Goal: Information Seeking & Learning: Check status

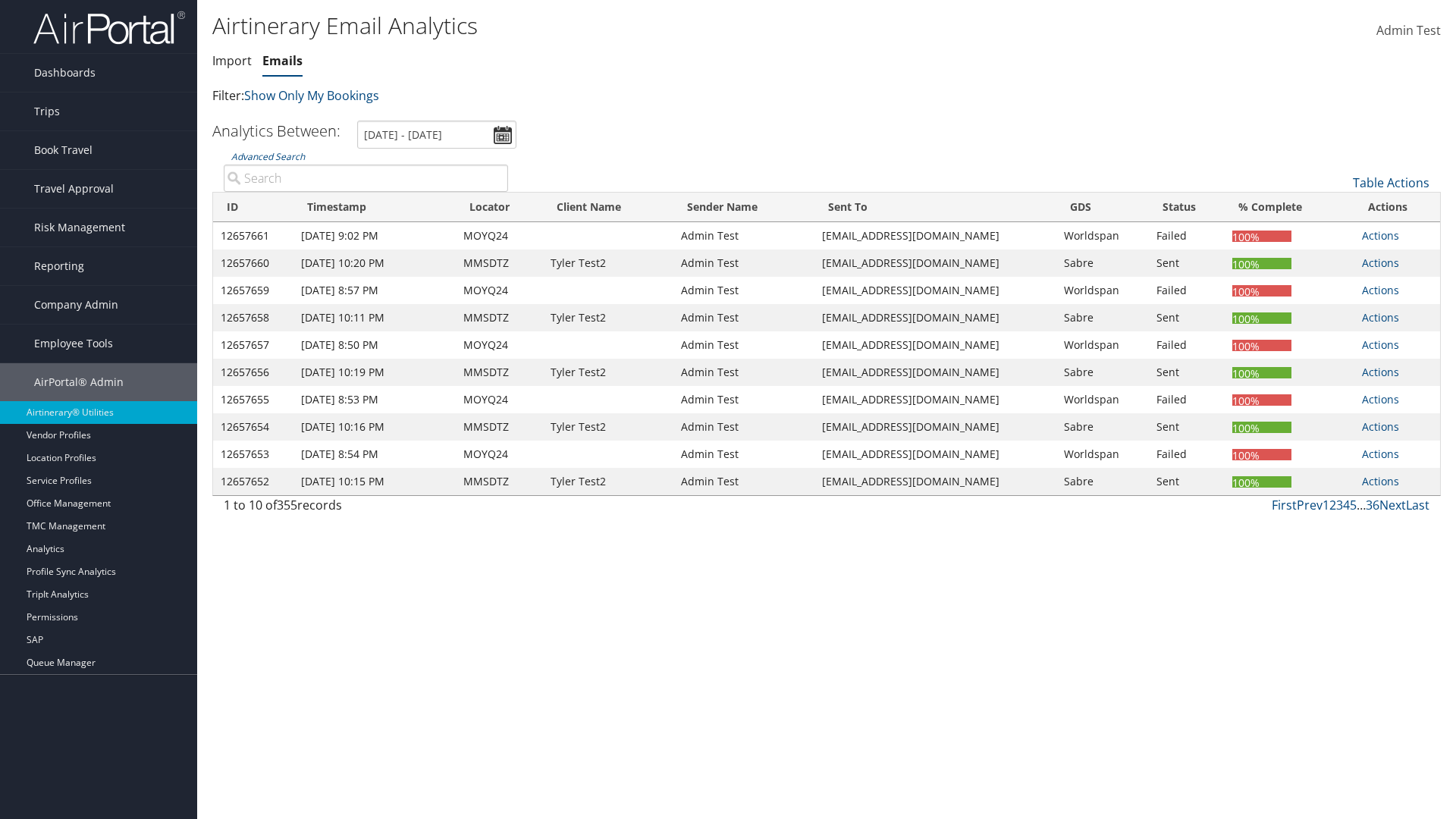
click at [282, 61] on link "Emails" at bounding box center [282, 60] width 40 height 17
click at [268, 156] on link "Advanced Search" at bounding box center [268, 157] width 74 height 13
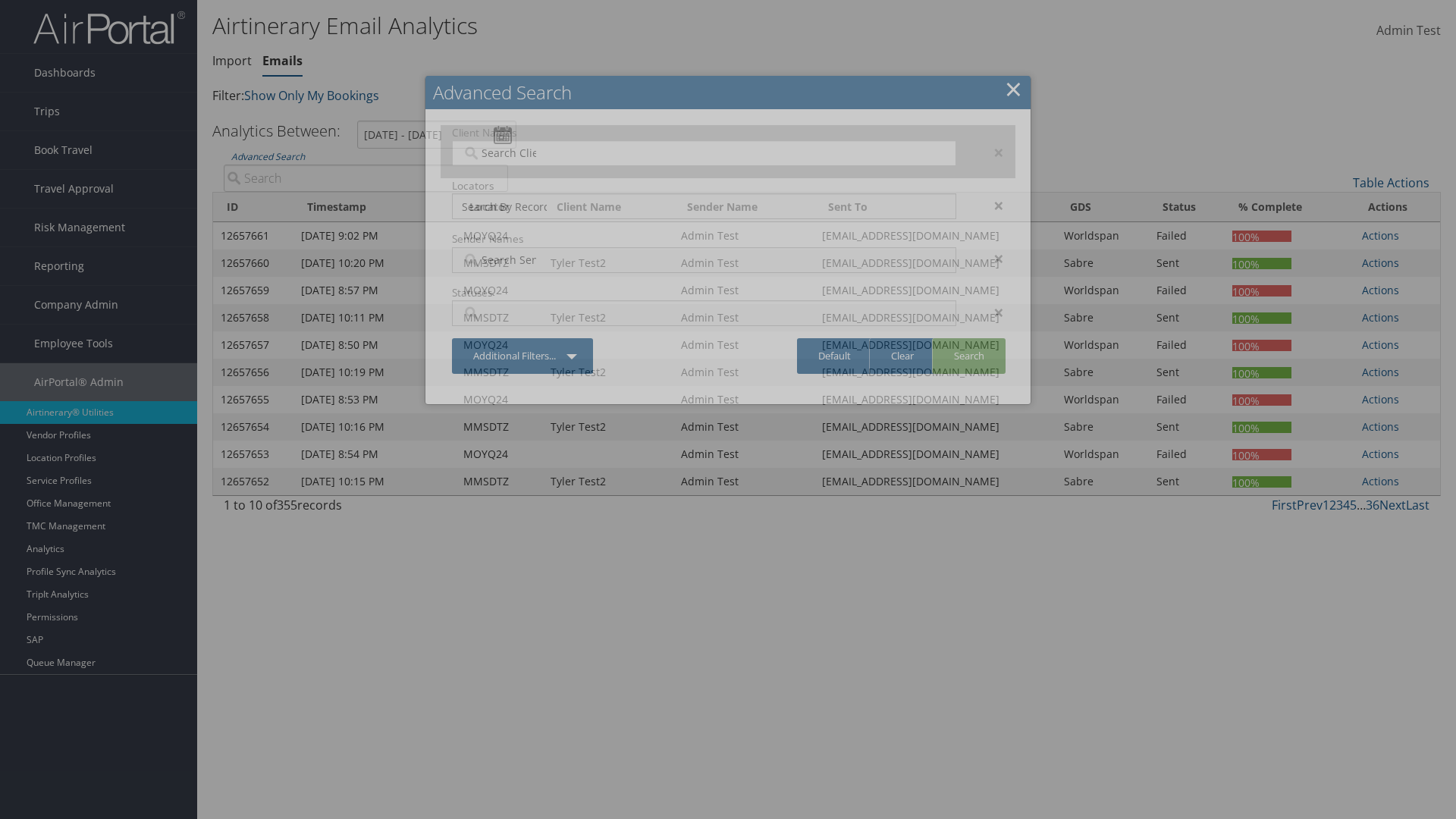
click at [504, 153] on input "search" at bounding box center [504, 153] width 85 height 15
type input "[PERSON_NAME] Business Travel"
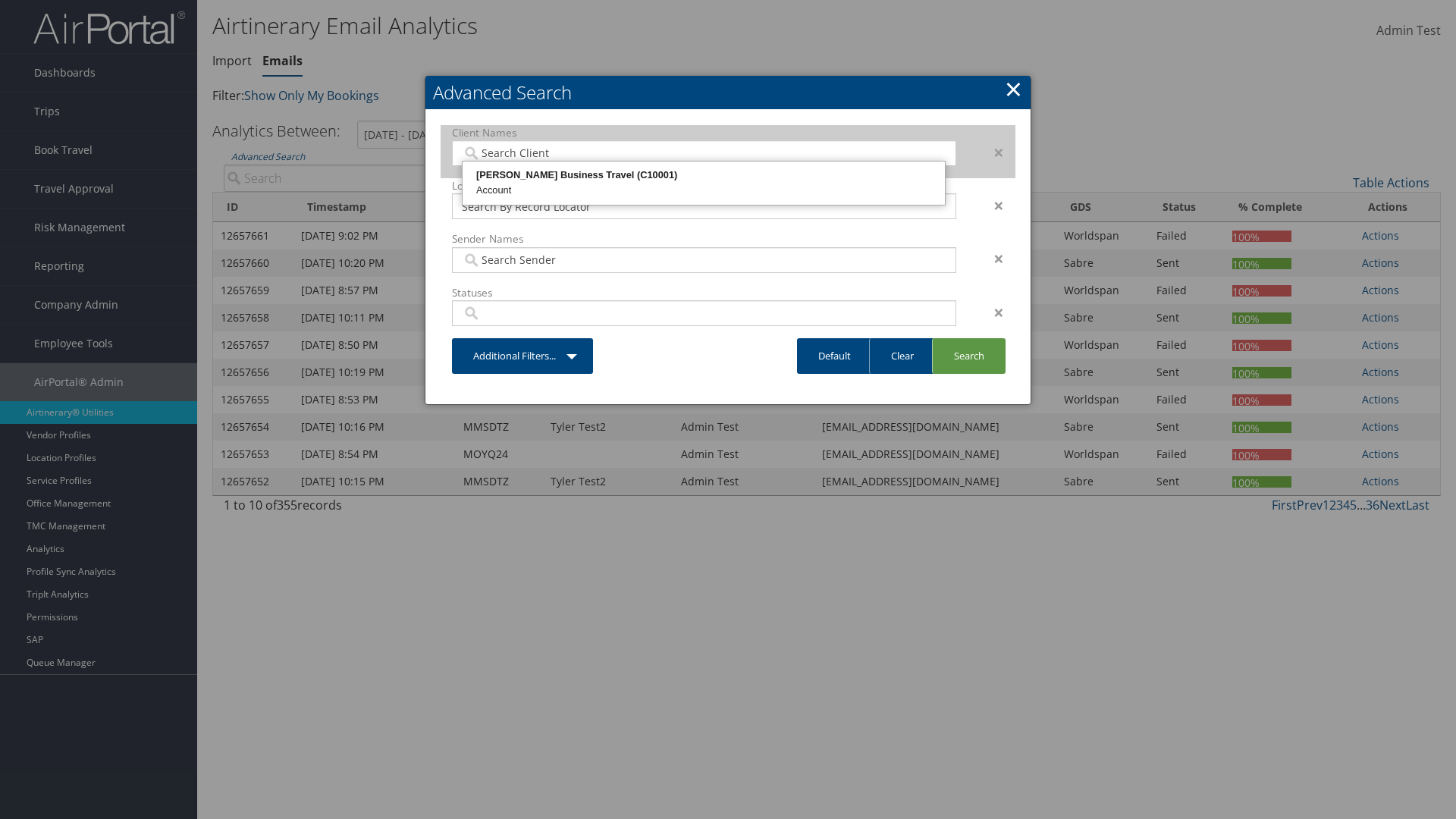
type input "72"
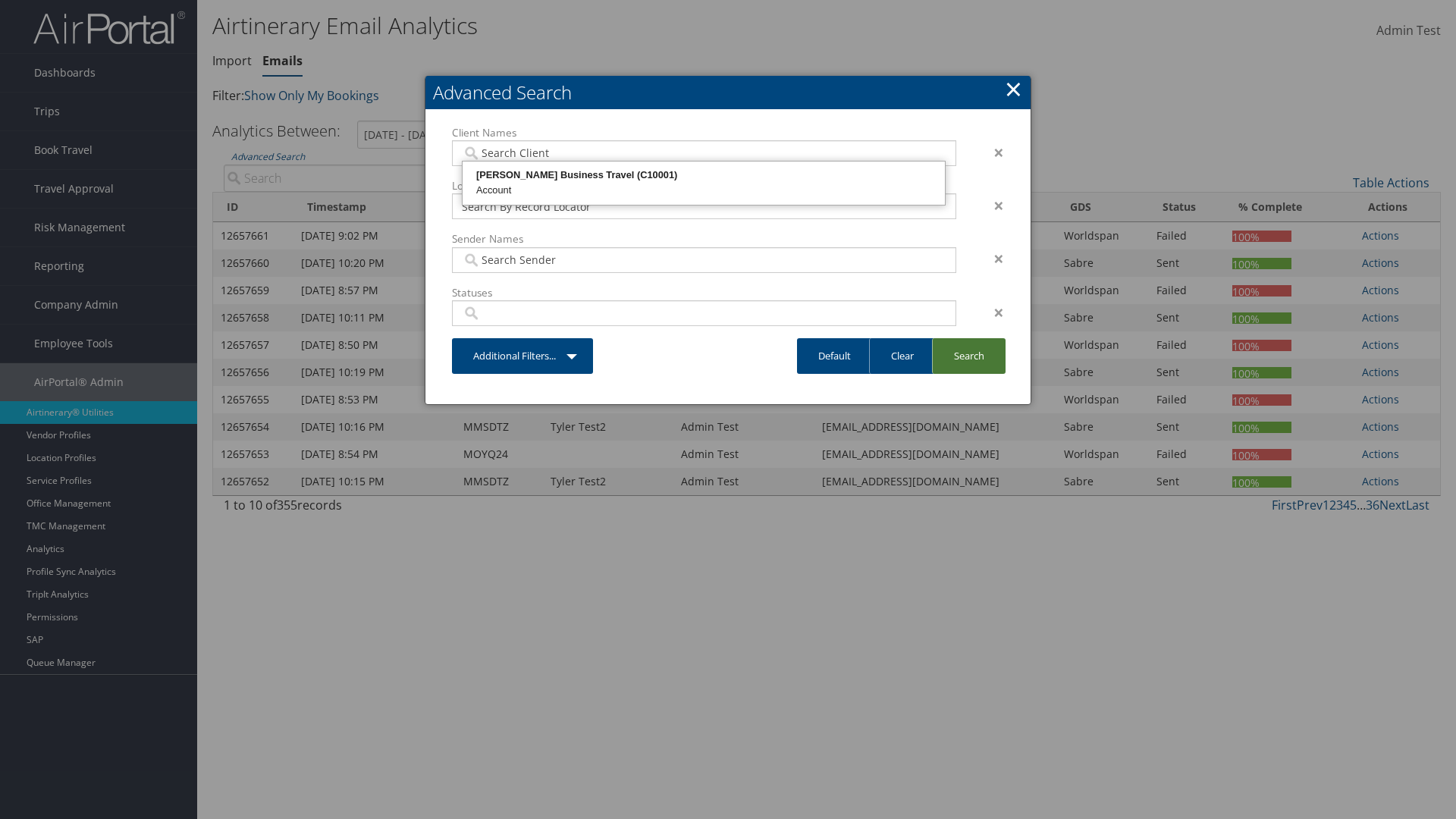
click at [968, 356] on link "Search" at bounding box center [968, 356] width 74 height 36
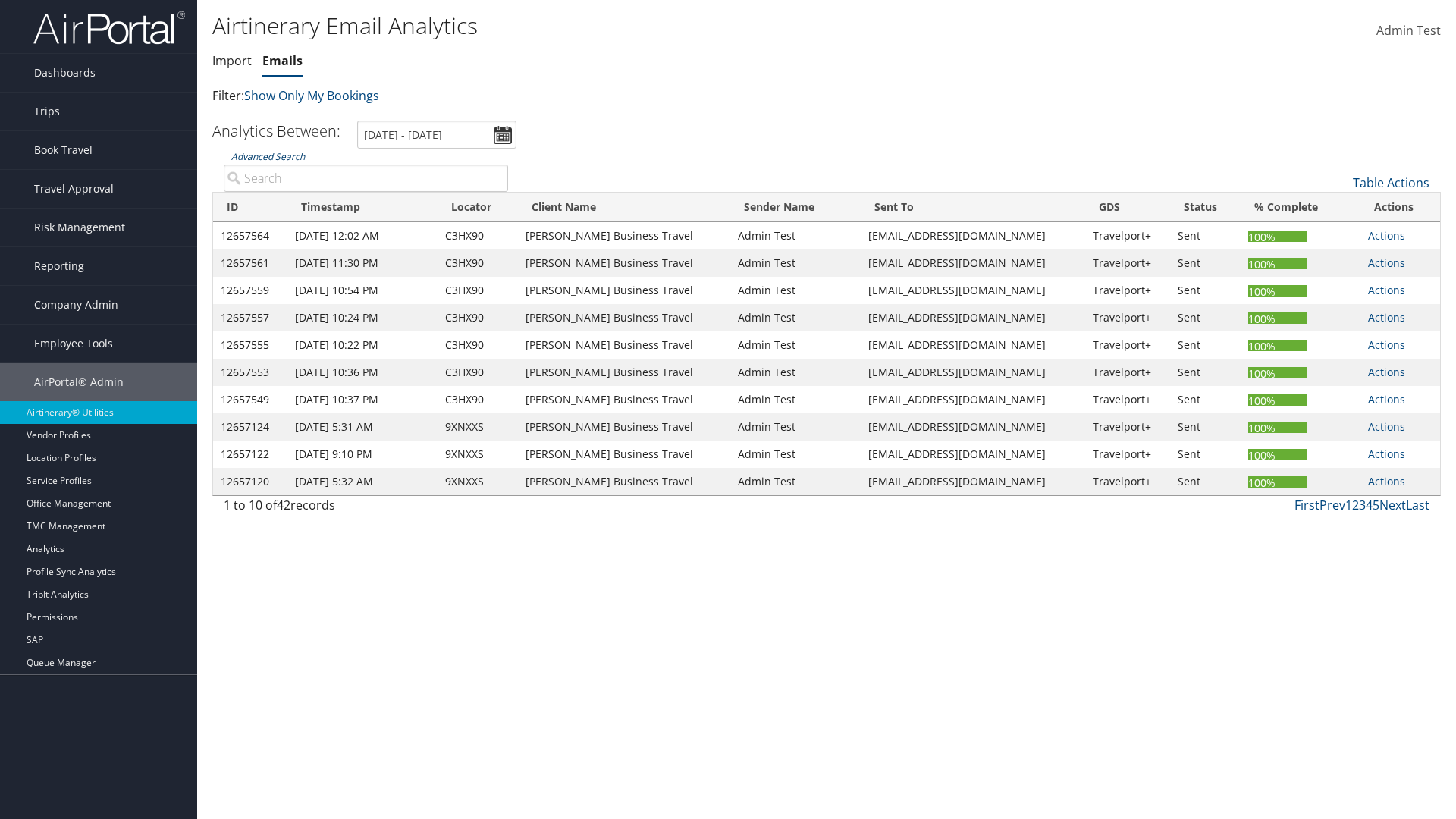
click at [268, 156] on link "Advanced Search" at bounding box center [268, 157] width 74 height 13
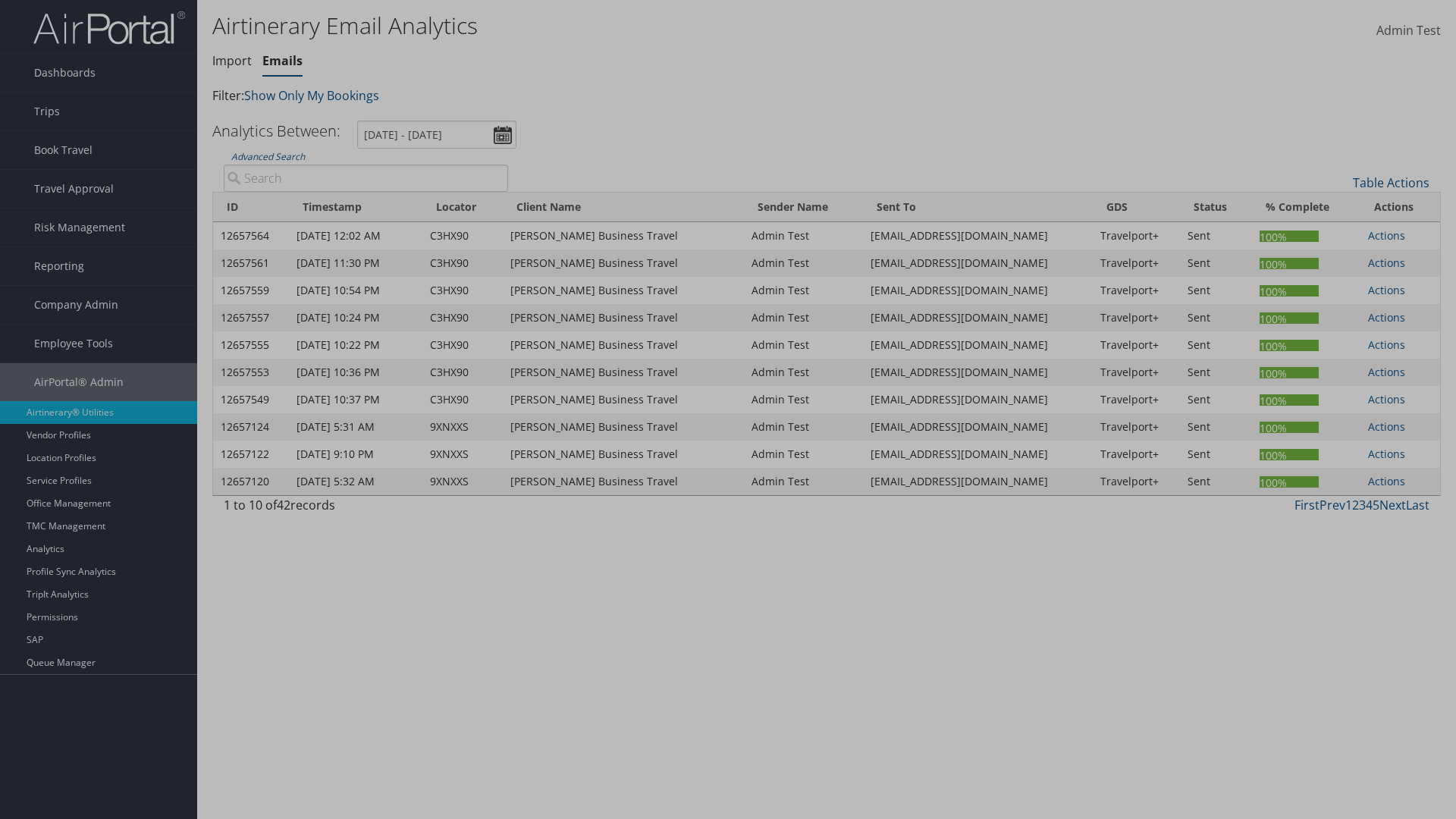
click at [0, 0] on link "Clear" at bounding box center [0, 0] width 0 height 0
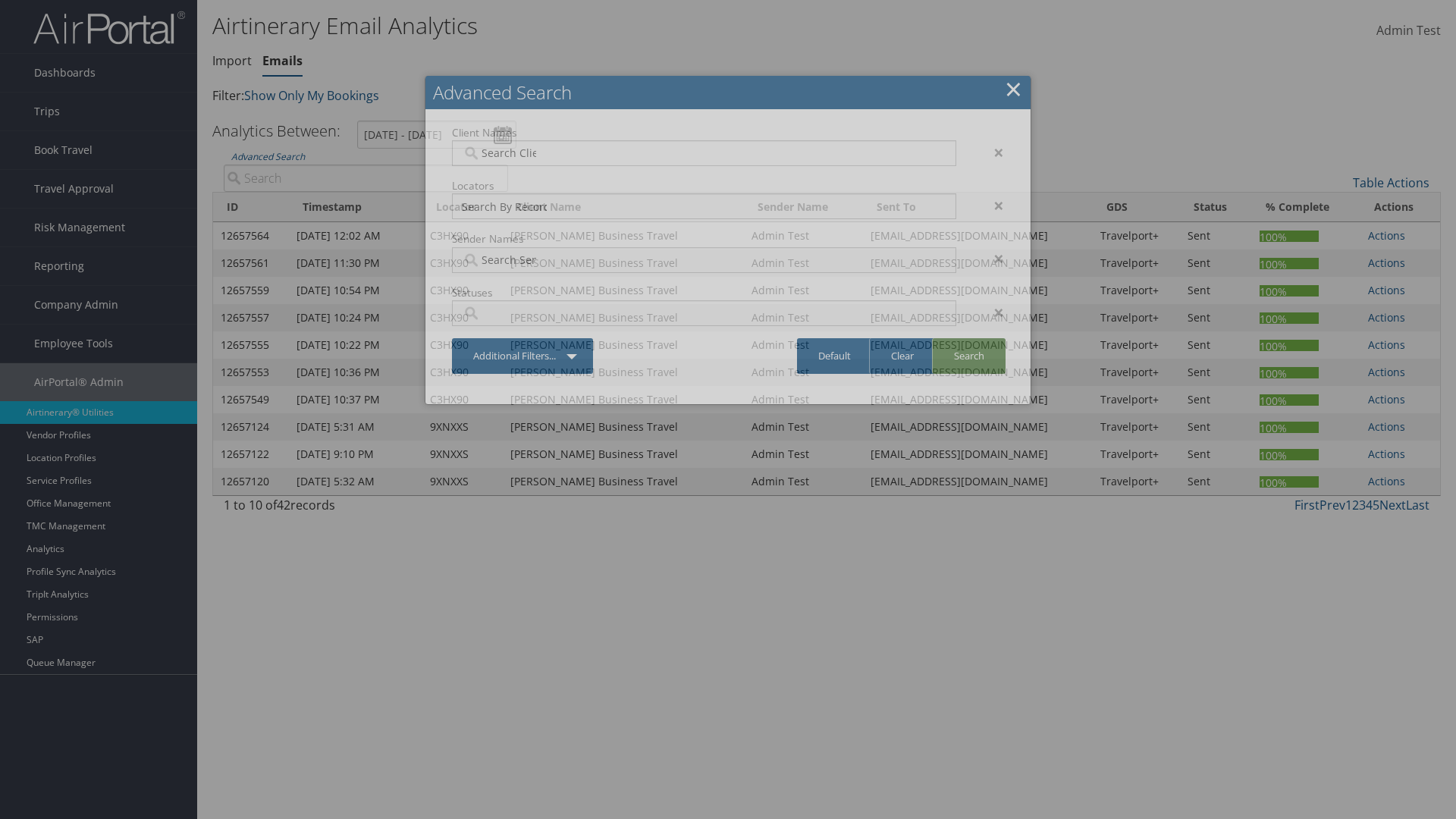
click at [968, 356] on link "Search" at bounding box center [968, 356] width 74 height 36
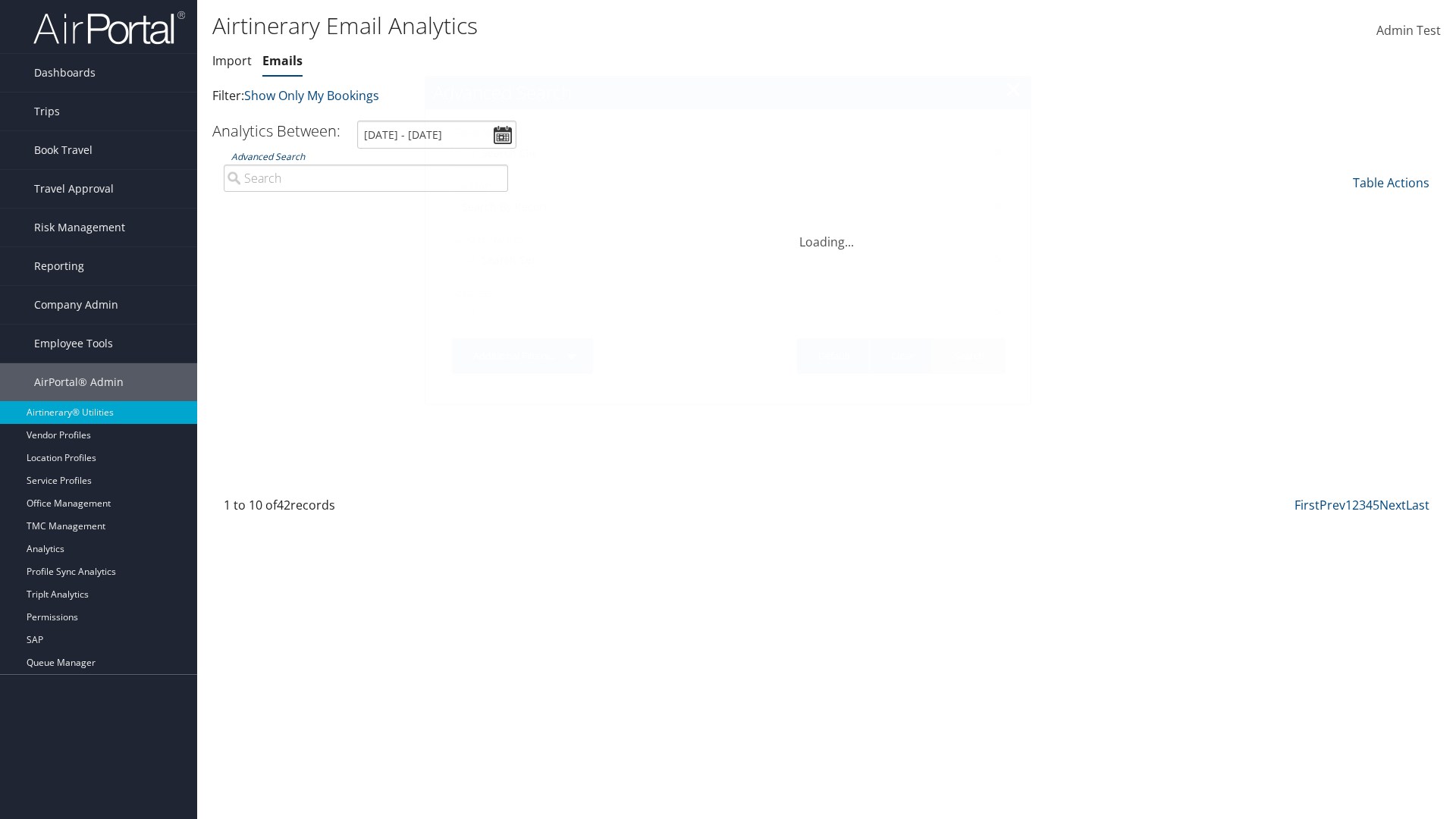
click at [268, 156] on link "Advanced Search" at bounding box center [268, 157] width 74 height 13
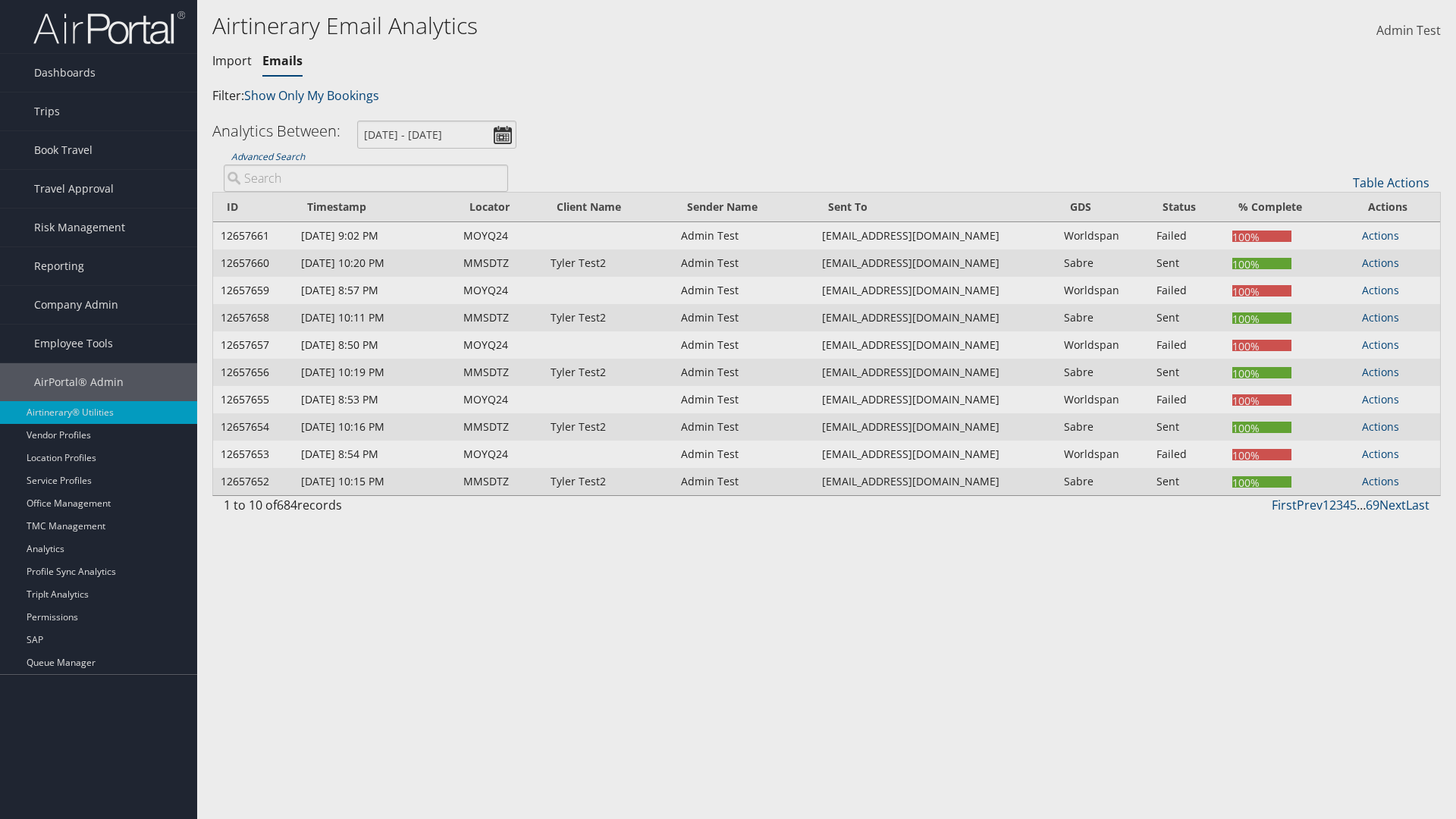
click at [0, 0] on link "Default" at bounding box center [0, 0] width 0 height 0
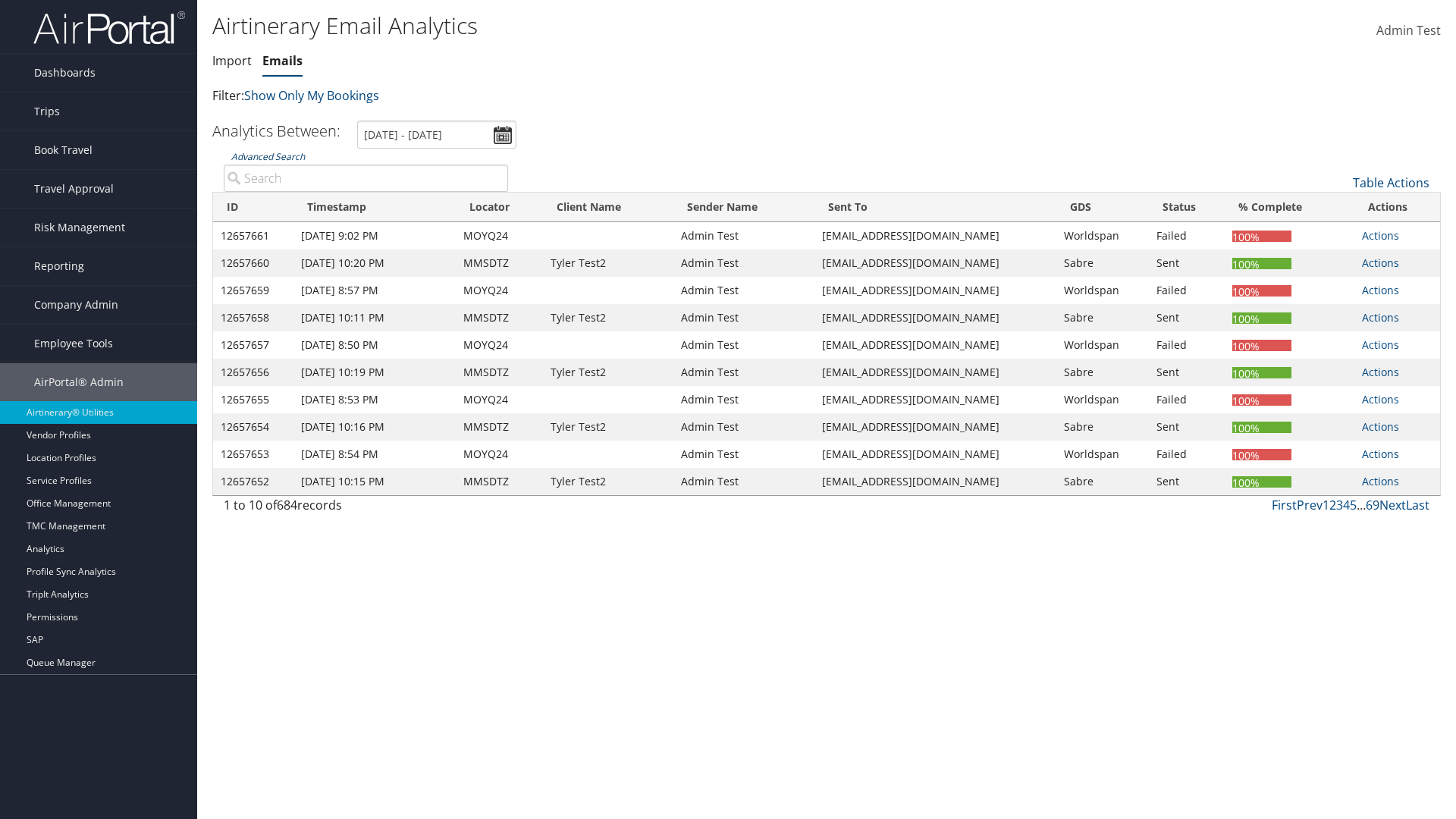
click at [268, 156] on link "Advanced Search" at bounding box center [268, 157] width 74 height 13
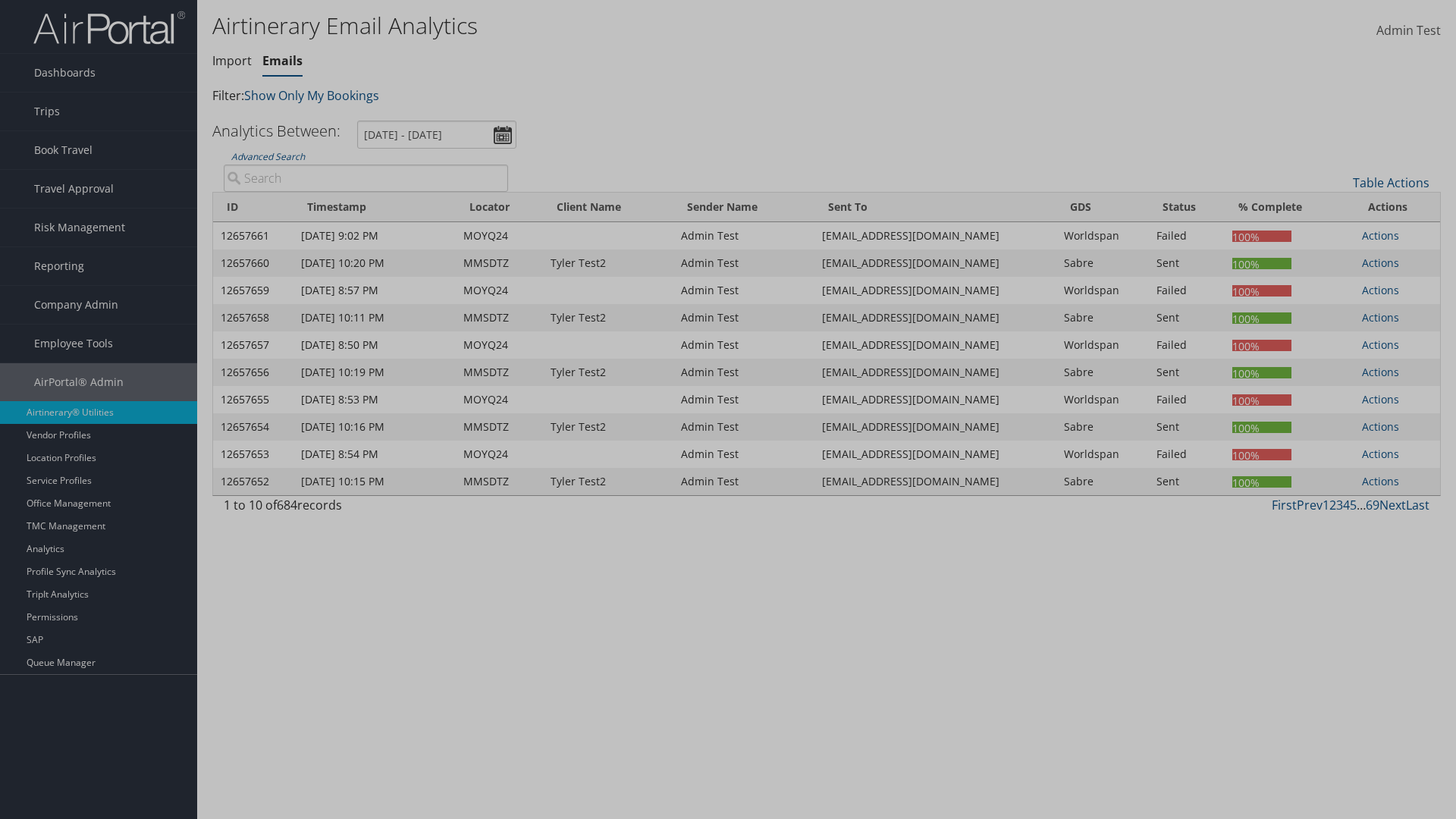
click at [0, 0] on div "×" at bounding box center [0, 0] width 0 height 0
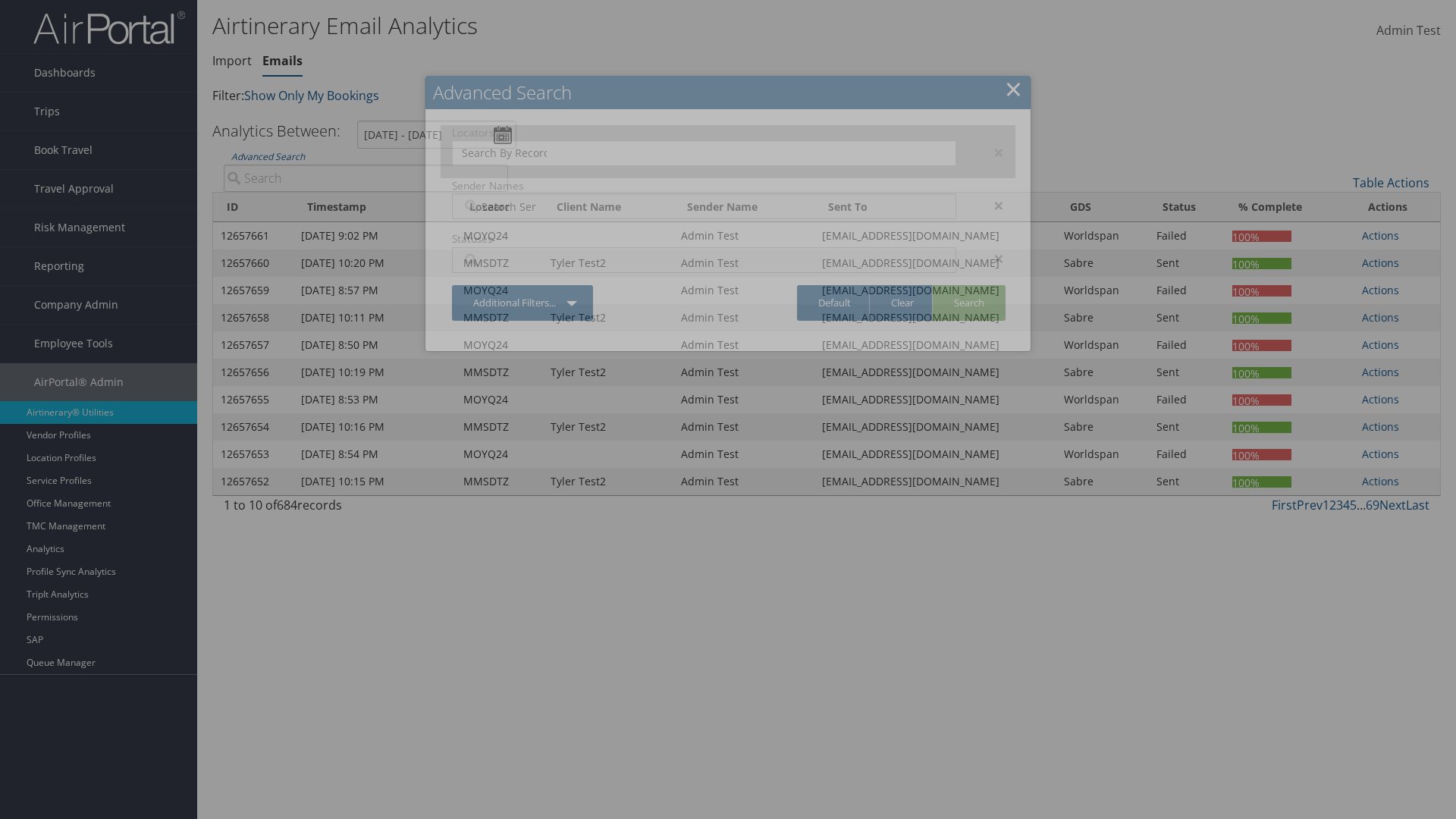
click at [991, 152] on div "×" at bounding box center [991, 152] width 48 height 18
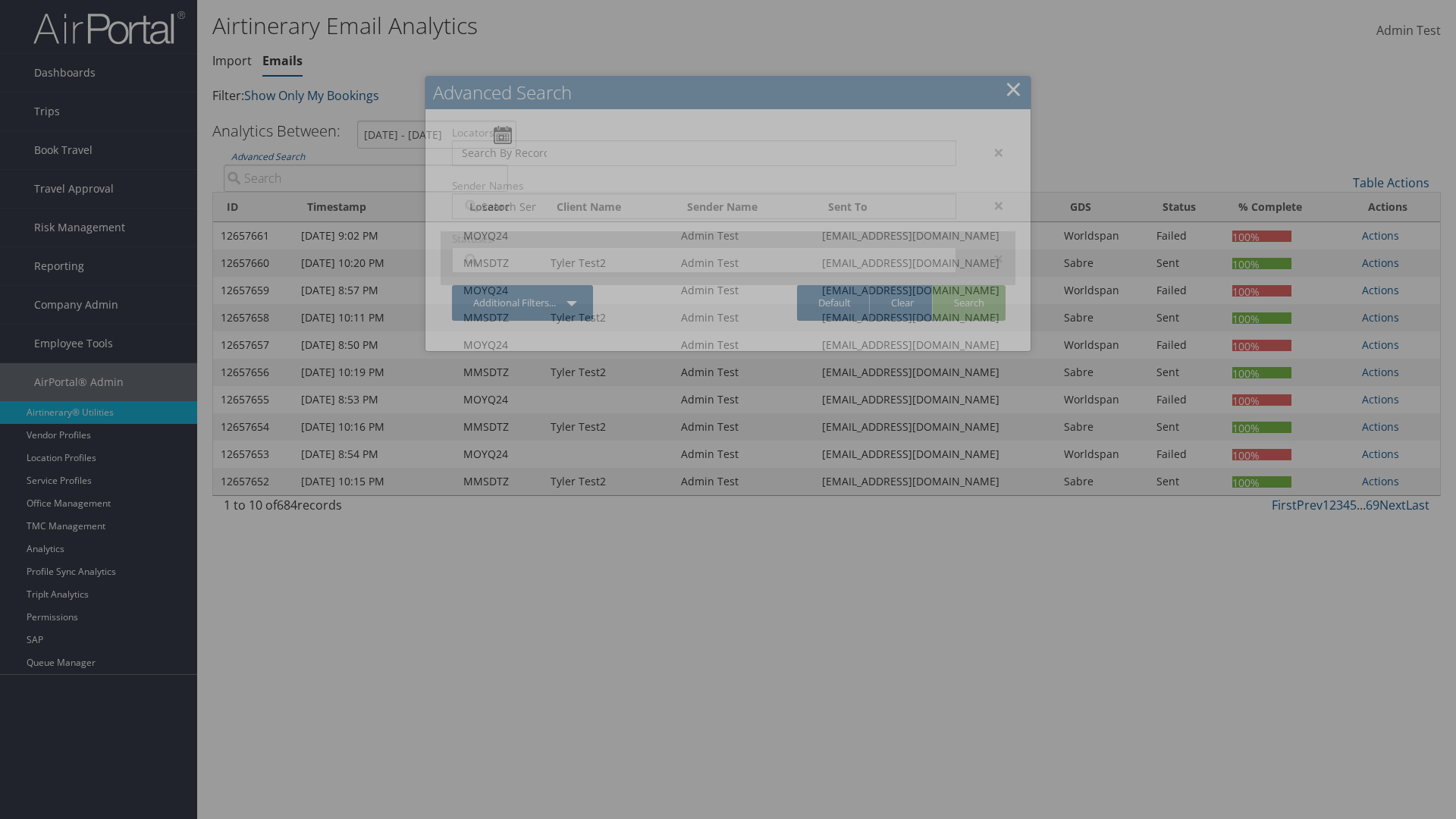
click at [991, 196] on div "×" at bounding box center [991, 205] width 48 height 18
click at [991, 250] on div "×" at bounding box center [991, 258] width 48 height 18
